Goal: Information Seeking & Learning: Learn about a topic

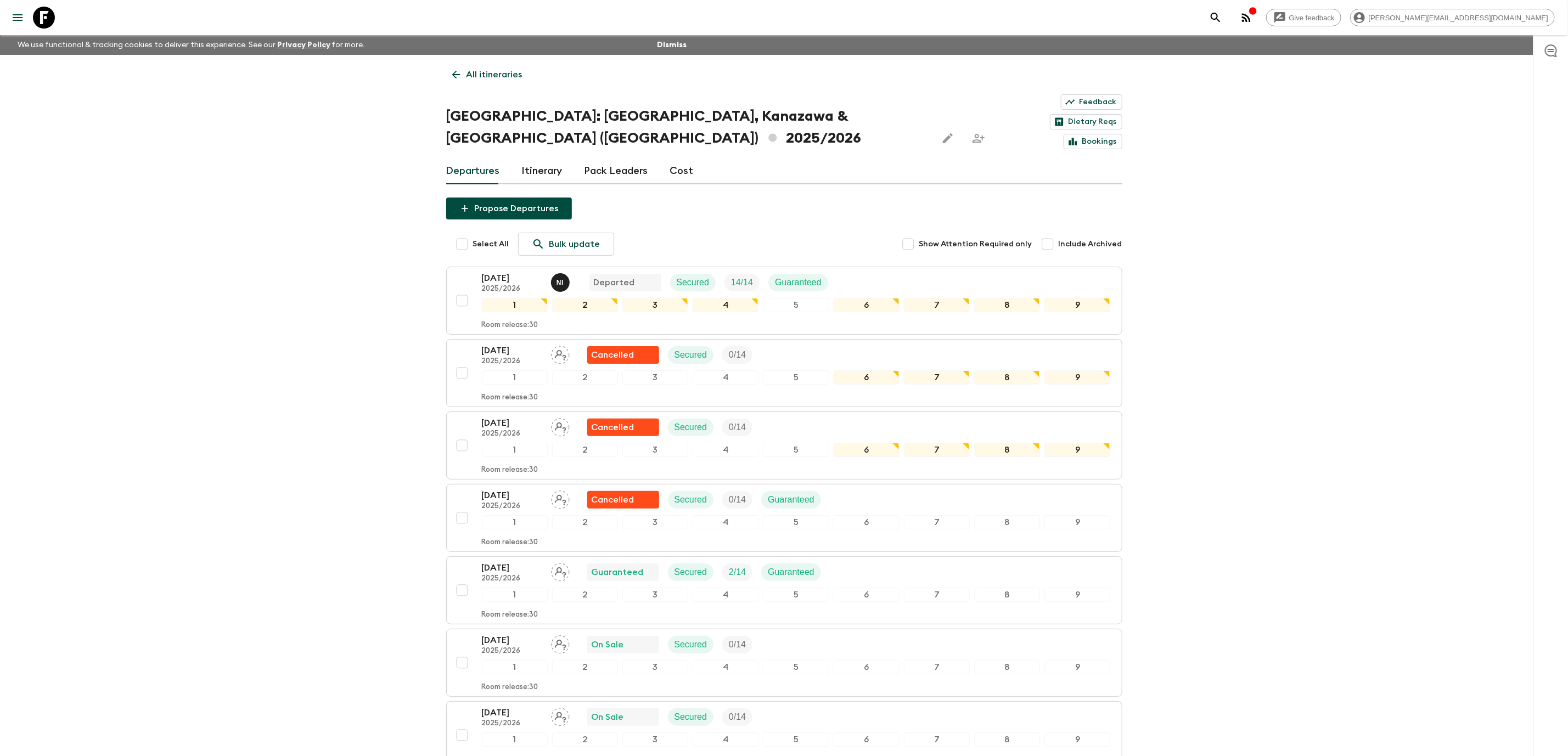
click at [46, 15] on icon at bounding box center [43, 17] width 22 height 22
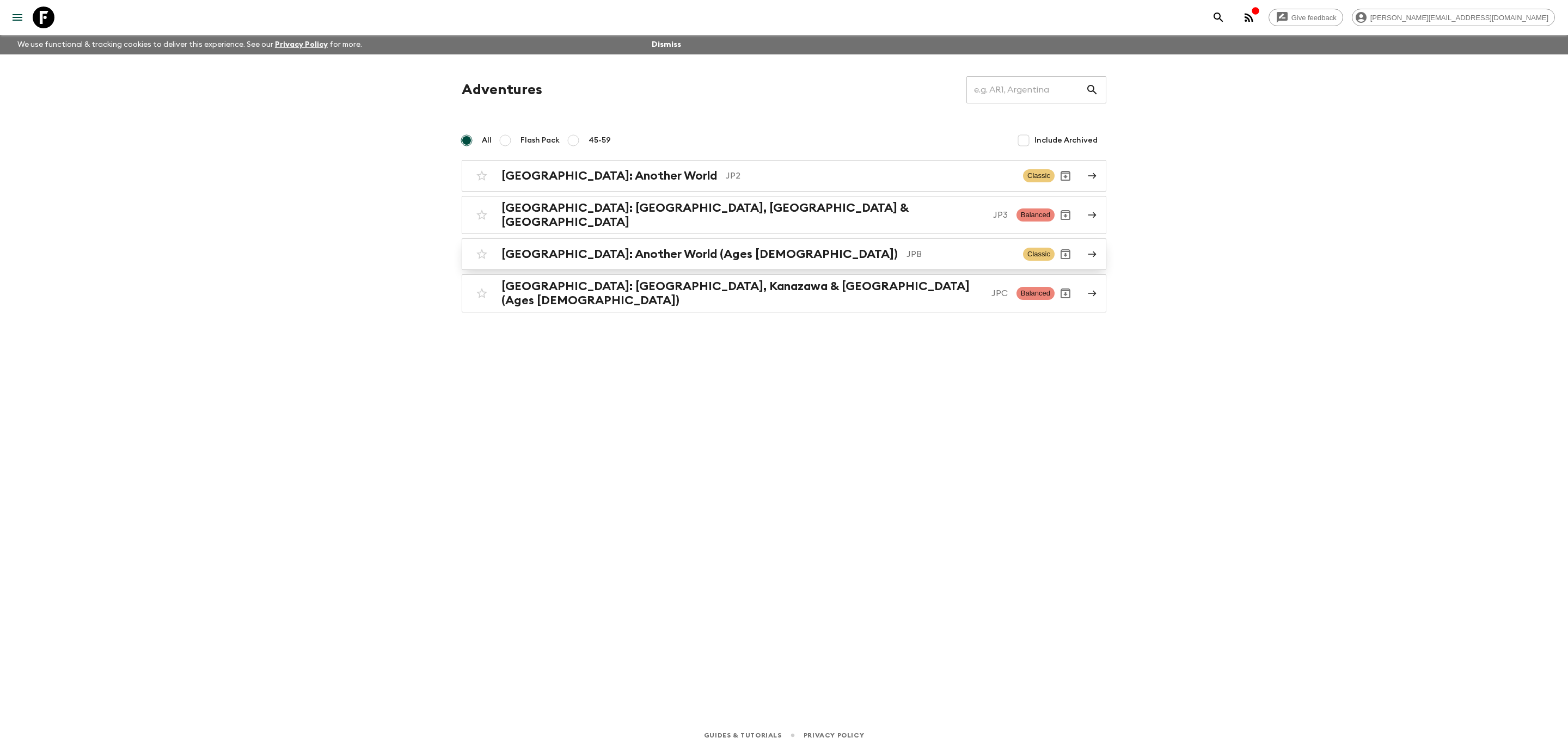
click at [698, 248] on h2 "[GEOGRAPHIC_DATA]: Another World (Ages [DEMOGRAPHIC_DATA])" at bounding box center [700, 254] width 396 height 14
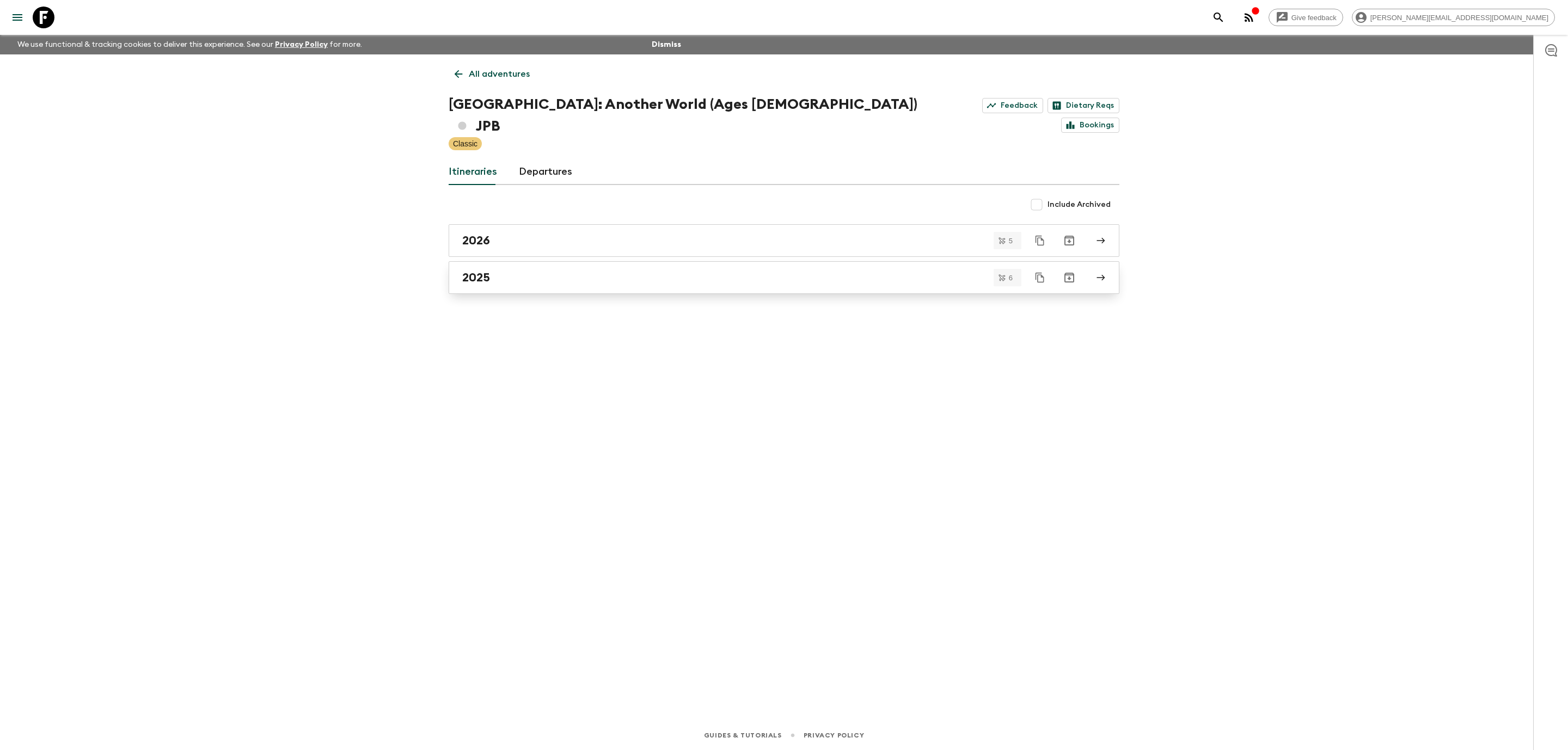
click at [696, 271] on div "2025" at bounding box center [773, 277] width 623 height 14
click at [46, 7] on link at bounding box center [43, 17] width 31 height 31
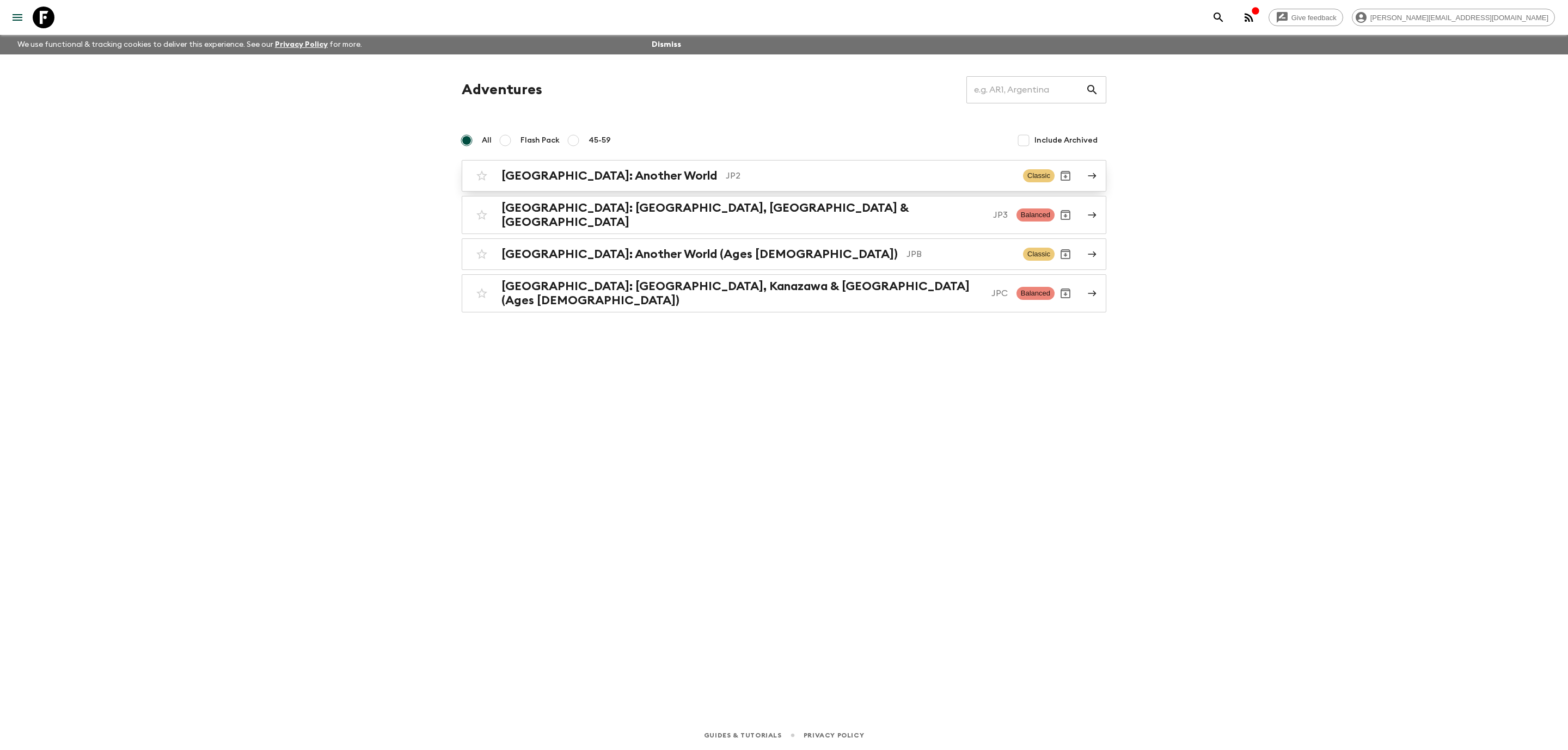
click at [726, 170] on p "JP2" at bounding box center [870, 176] width 288 height 13
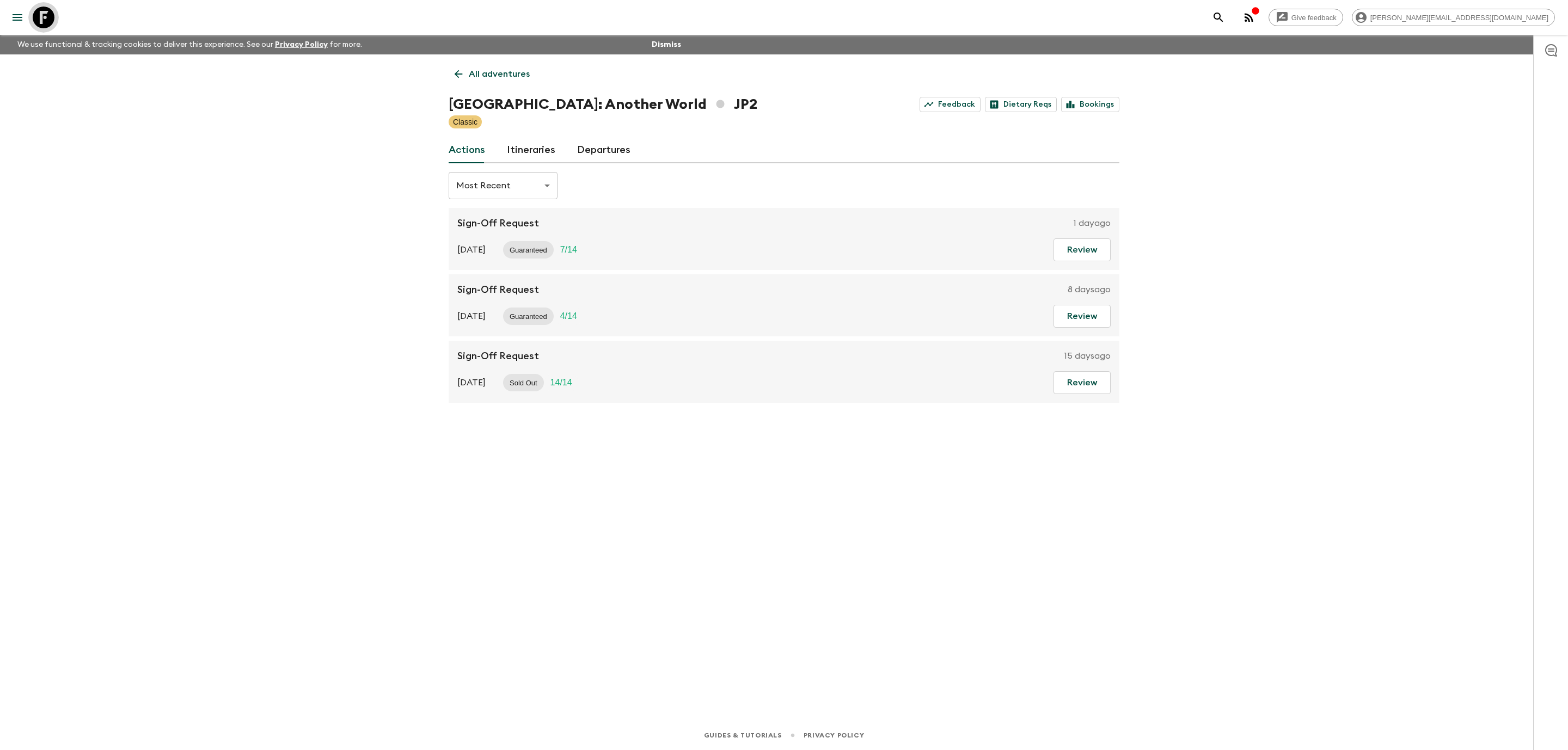
drag, startPoint x: 40, startPoint y: 15, endPoint x: 114, endPoint y: 14, distance: 74.0
click at [40, 14] on icon at bounding box center [43, 17] width 21 height 21
